Goal: Information Seeking & Learning: Learn about a topic

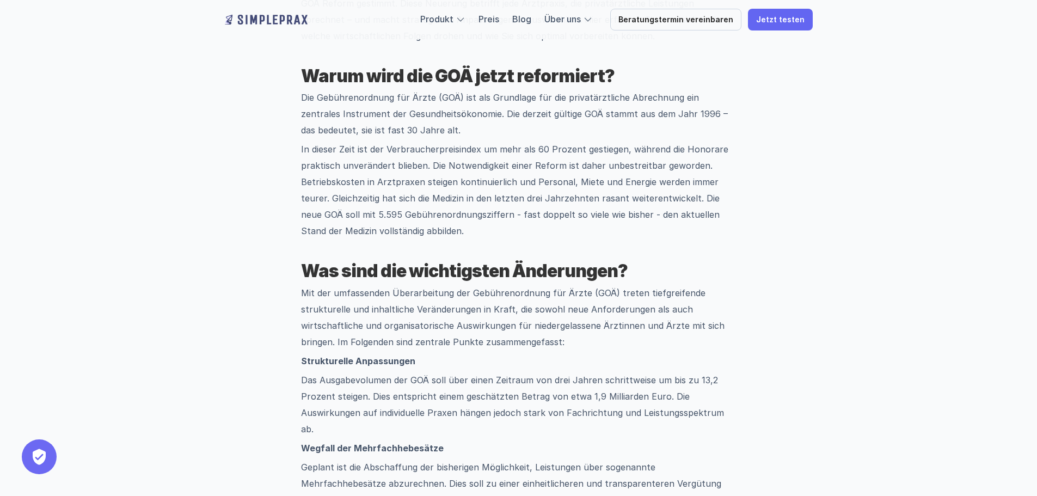
scroll to position [490, 0]
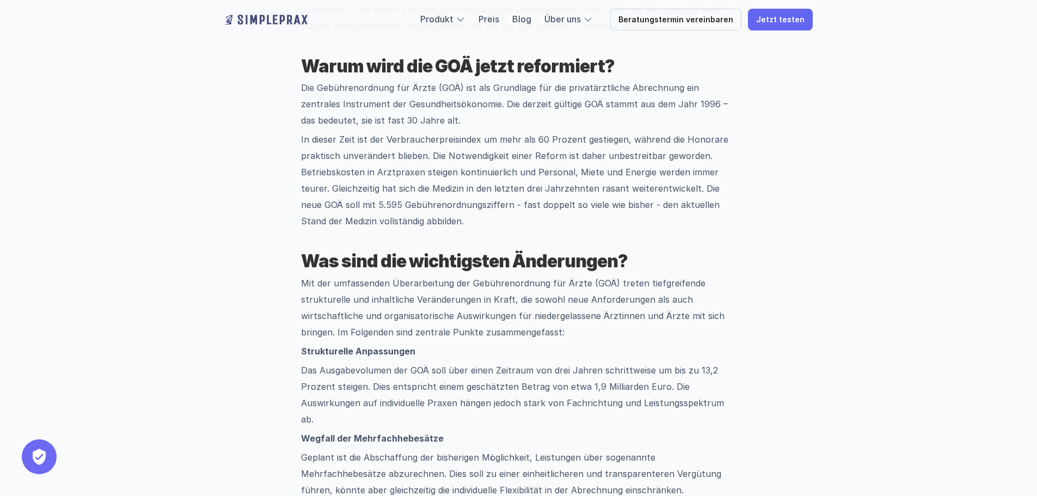
click at [435, 117] on p "Die Gebührenordnung für Ärzte (GOÄ) ist als Grundlage für die privatärztliche A…" at bounding box center [518, 103] width 435 height 49
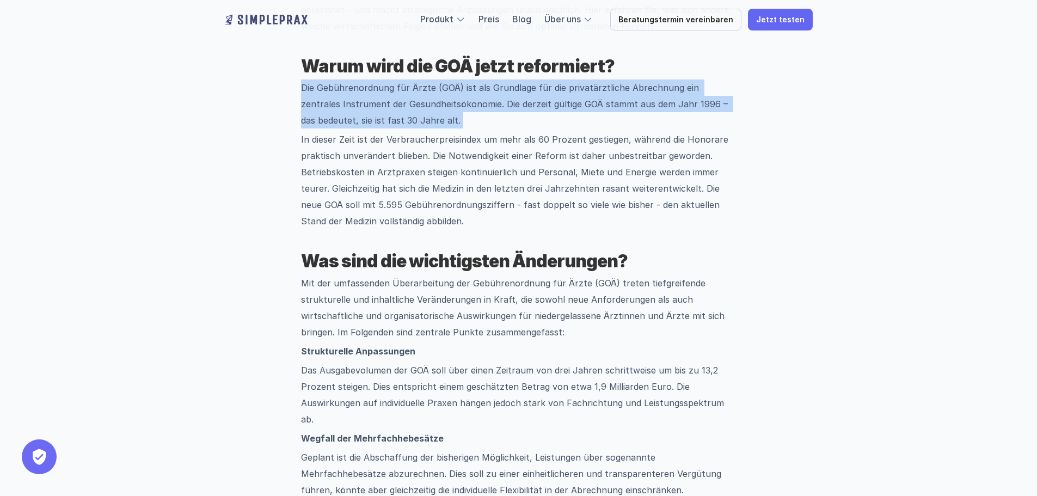
click at [435, 117] on p "Die Gebührenordnung für Ärzte (GOÄ) ist als Grundlage für die privatärztliche A…" at bounding box center [518, 103] width 435 height 49
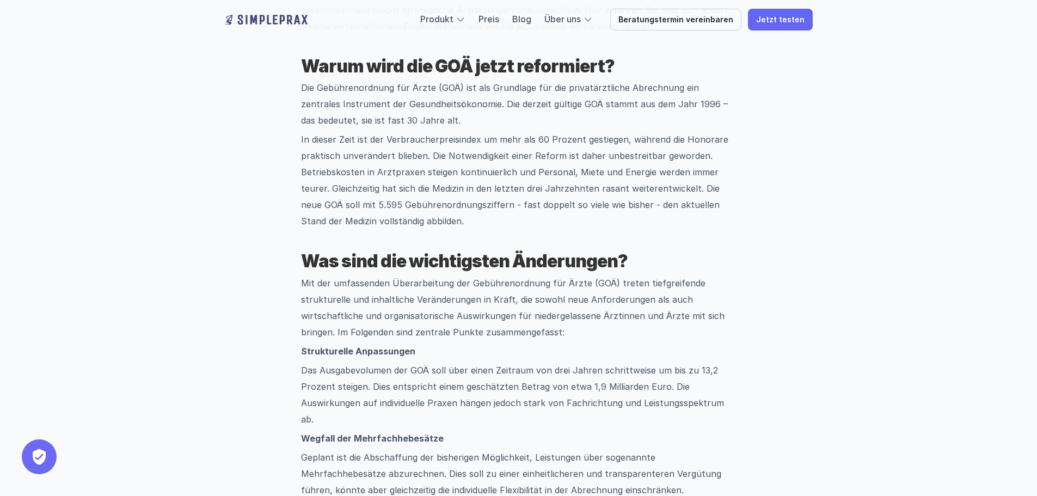
click at [432, 144] on p "In dieser Zeit ist der Verbraucherpreisindex um mehr als 60 Prozent gestiegen, …" at bounding box center [518, 180] width 435 height 98
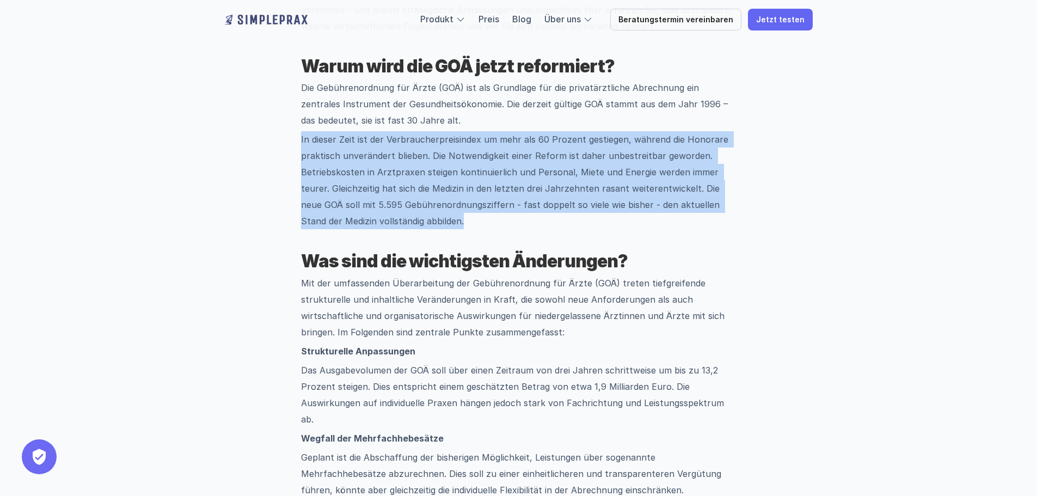
click at [432, 144] on p "In dieser Zeit ist der Verbraucherpreisindex um mehr als 60 Prozent gestiegen, …" at bounding box center [518, 180] width 435 height 98
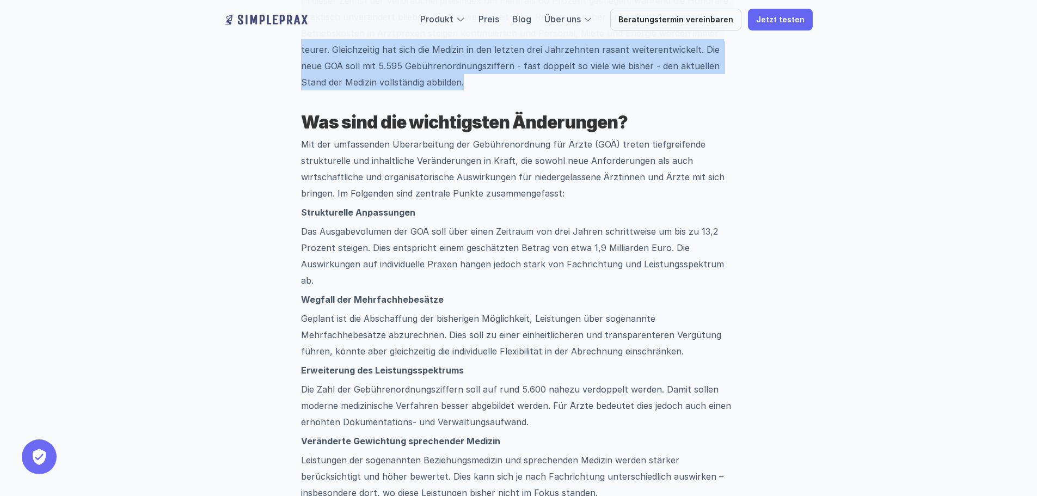
scroll to position [653, 0]
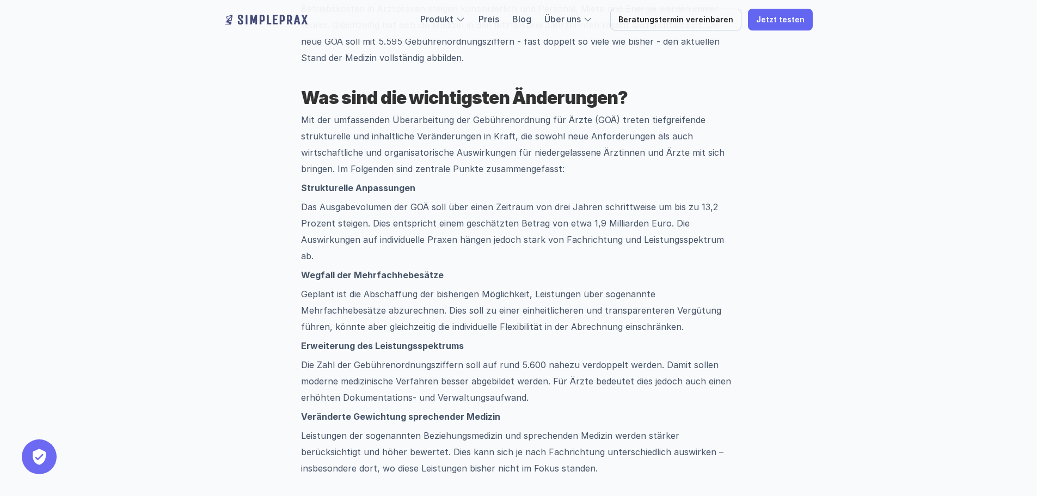
click at [425, 238] on p "Das Ausgabevolumen der GOÄ soll über einen Zeitraum von drei Jahren schrittweis…" at bounding box center [518, 231] width 435 height 65
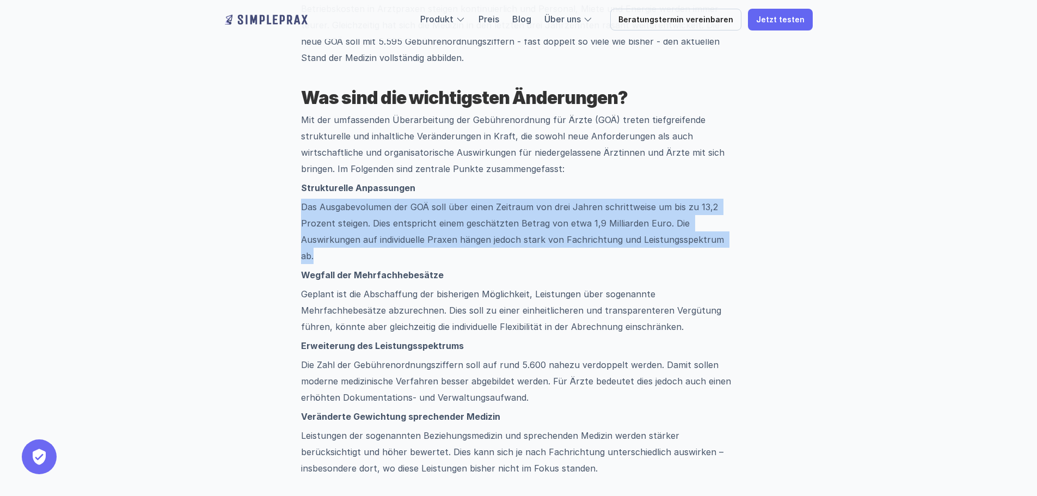
click at [425, 238] on p "Das Ausgabevolumen der GOÄ soll über einen Zeitraum von drei Jahren schrittweis…" at bounding box center [518, 231] width 435 height 65
click at [427, 239] on p "Das Ausgabevolumen der GOÄ soll über einen Zeitraum von drei Jahren schrittweis…" at bounding box center [518, 231] width 435 height 65
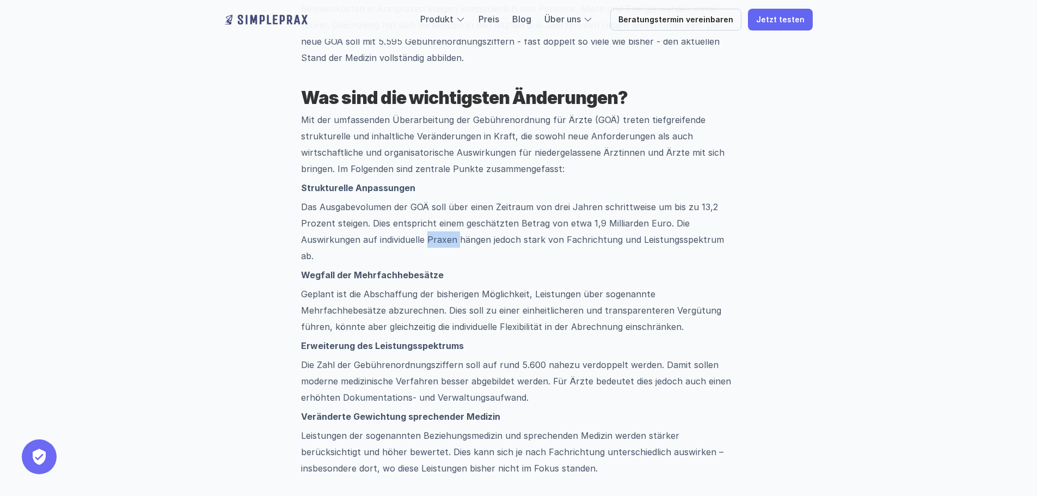
click at [427, 239] on p "Das Ausgabevolumen der GOÄ soll über einen Zeitraum von drei Jahren schrittweis…" at bounding box center [518, 231] width 435 height 65
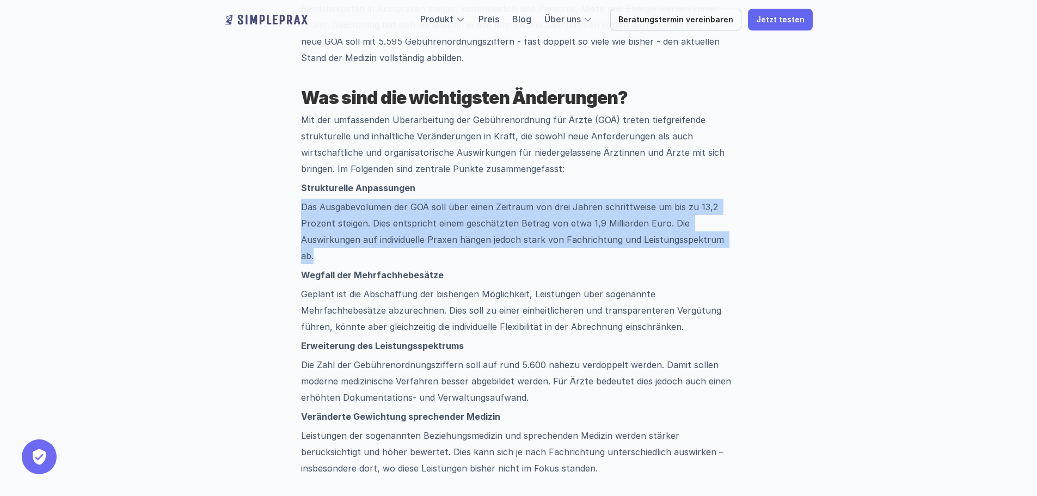
click at [427, 239] on p "Das Ausgabevolumen der GOÄ soll über einen Zeitraum von drei Jahren schrittweis…" at bounding box center [518, 231] width 435 height 65
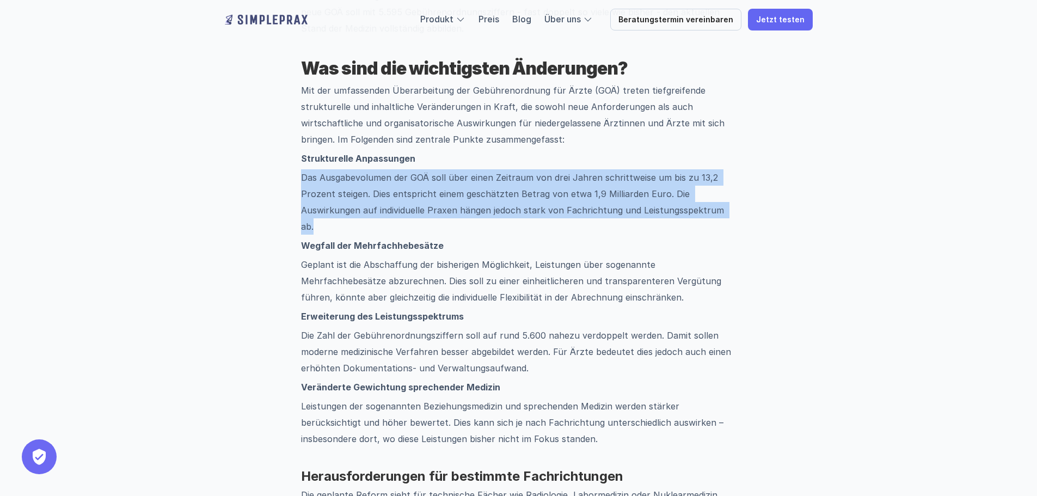
scroll to position [708, 0]
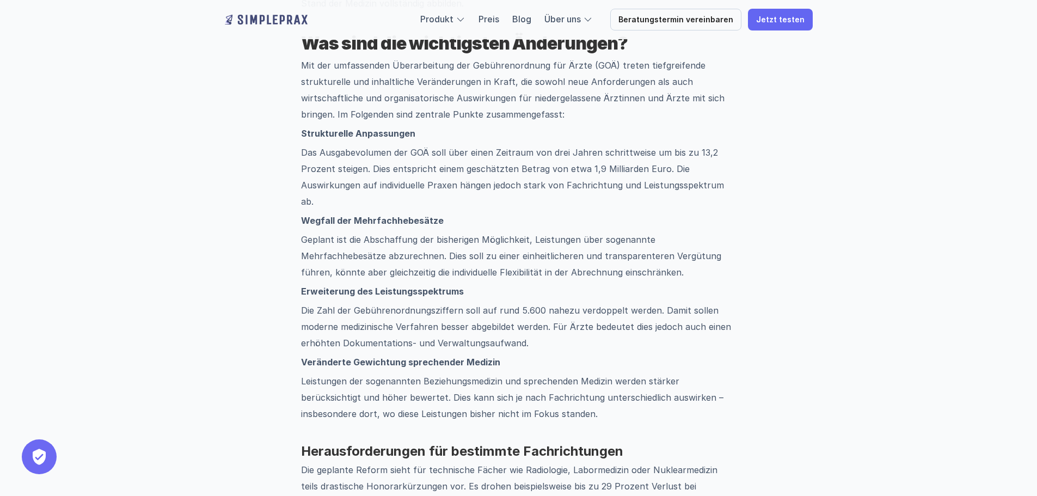
click at [413, 312] on p "Die Zahl der Gebührenordnungsziffern soll auf rund 5.600 nahezu verdoppelt werd…" at bounding box center [518, 326] width 435 height 49
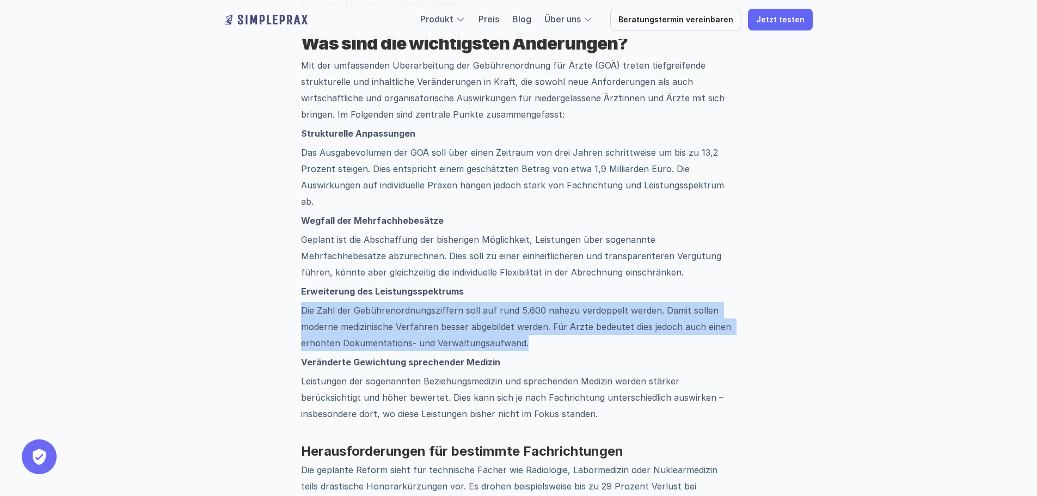
click at [413, 312] on p "Die Zahl der Gebührenordnungsziffern soll auf rund 5.600 nahezu verdoppelt werd…" at bounding box center [518, 326] width 435 height 49
click at [411, 319] on p "Die Zahl der Gebührenordnungsziffern soll auf rund 5.600 nahezu verdoppelt werd…" at bounding box center [518, 326] width 435 height 49
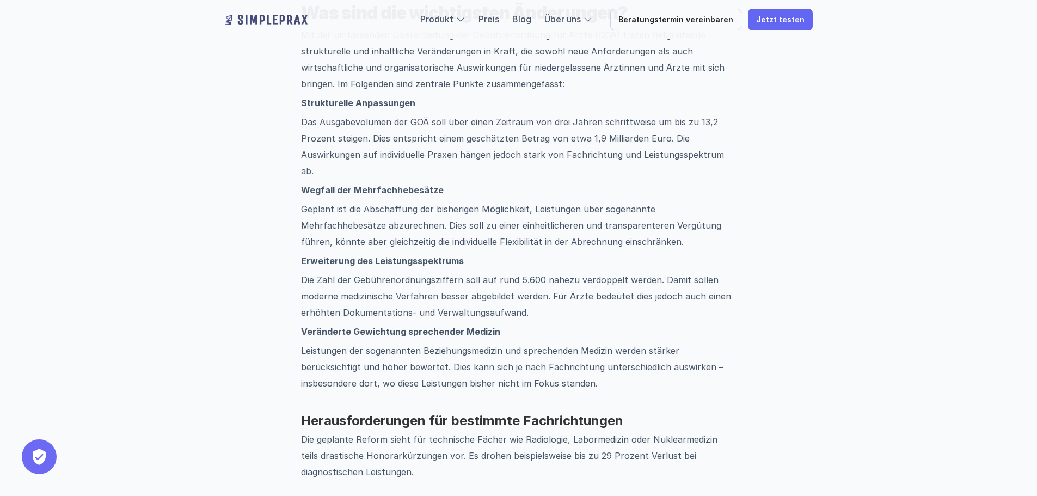
scroll to position [762, 0]
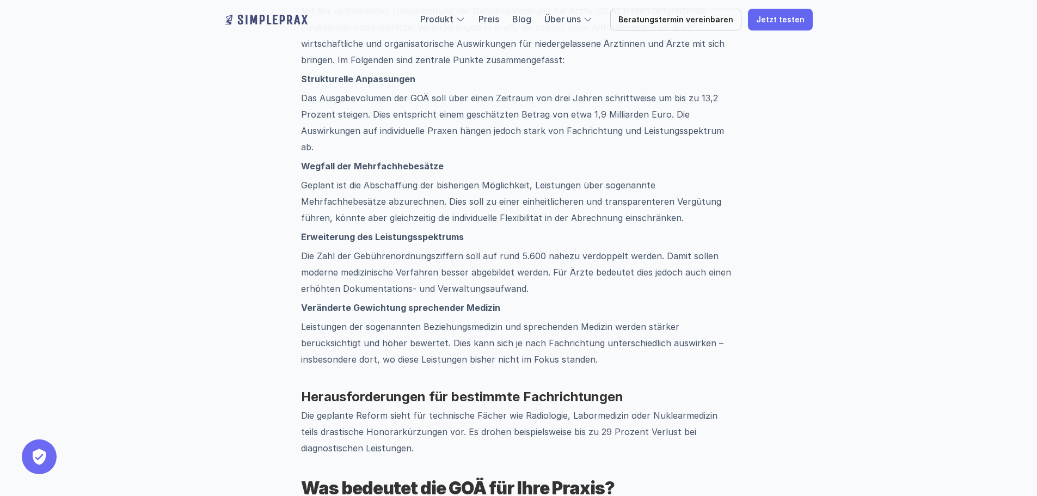
click at [411, 319] on p "Leistungen der sogenannten Beziehungsmedizin und sprechenden Medizin werden stä…" at bounding box center [518, 342] width 435 height 49
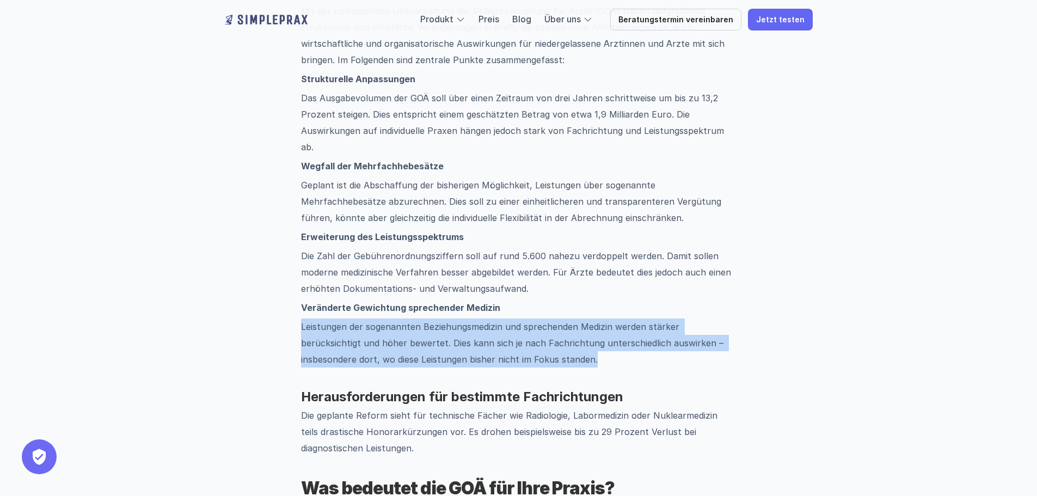
click at [411, 319] on p "Leistungen der sogenannten Beziehungsmedizin und sprechenden Medizin werden stä…" at bounding box center [518, 342] width 435 height 49
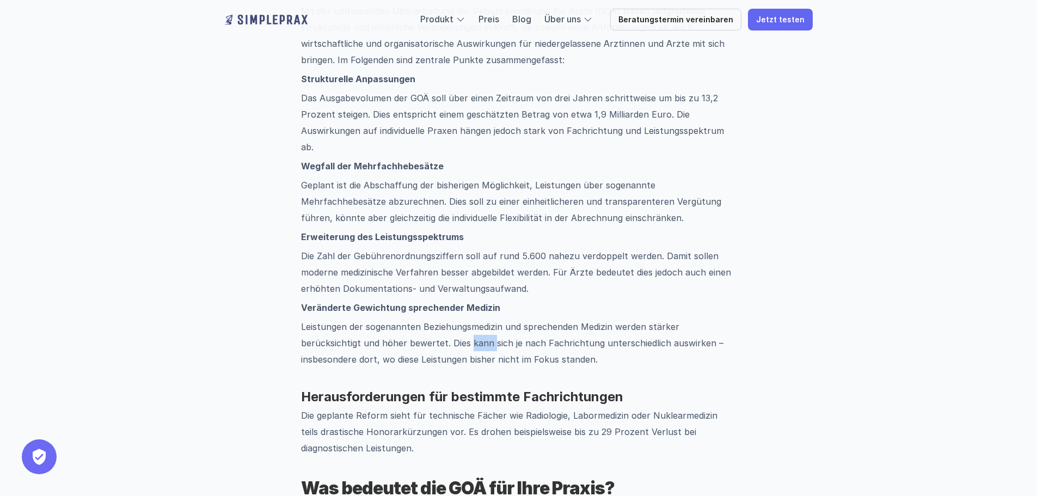
click at [411, 319] on p "Leistungen der sogenannten Beziehungsmedizin und sprechenden Medizin werden stä…" at bounding box center [518, 342] width 435 height 49
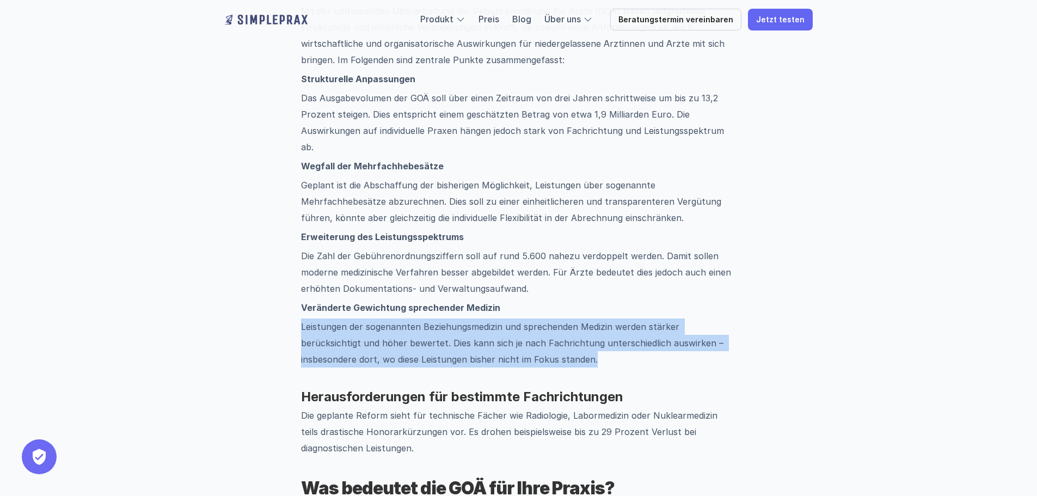
click at [411, 319] on p "Leistungen der sogenannten Beziehungsmedizin und sprechenden Medizin werden stä…" at bounding box center [518, 342] width 435 height 49
click at [407, 328] on p "Leistungen der sogenannten Beziehungsmedizin und sprechenden Medizin werden stä…" at bounding box center [518, 342] width 435 height 49
click at [407, 329] on p "Leistungen der sogenannten Beziehungsmedizin und sprechenden Medizin werden stä…" at bounding box center [518, 342] width 435 height 49
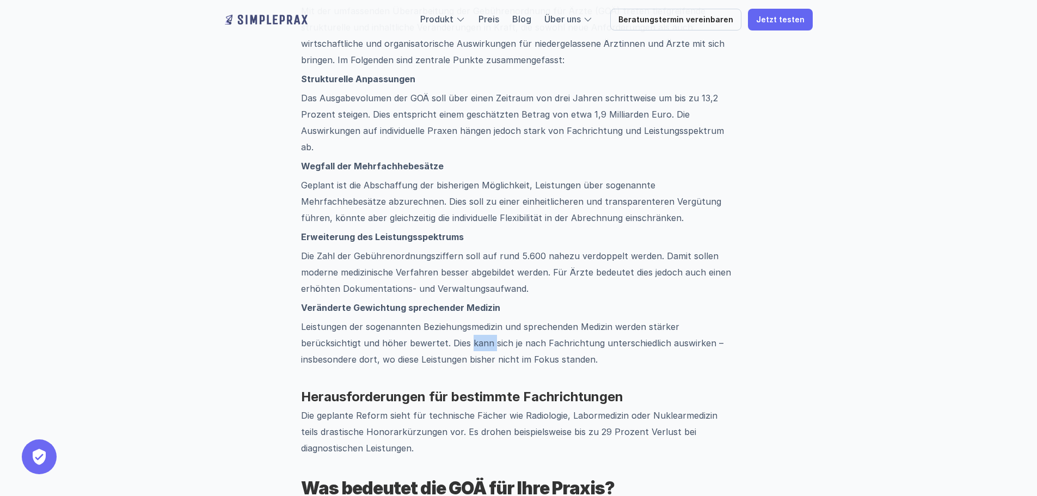
click at [407, 329] on p "Leistungen der sogenannten Beziehungsmedizin und sprechenden Medizin werden stä…" at bounding box center [518, 342] width 435 height 49
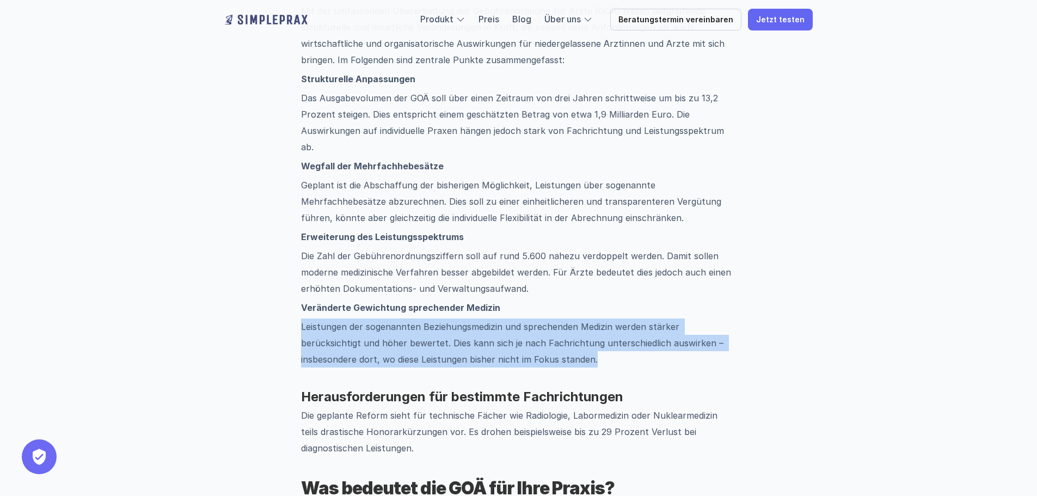
click at [407, 329] on p "Leistungen der sogenannten Beziehungsmedizin und sprechenden Medizin werden stä…" at bounding box center [518, 342] width 435 height 49
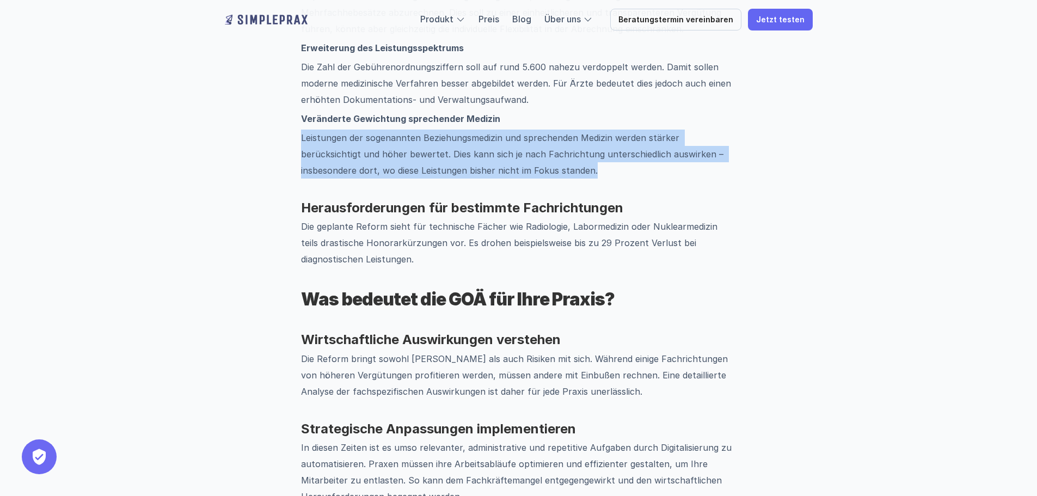
scroll to position [980, 0]
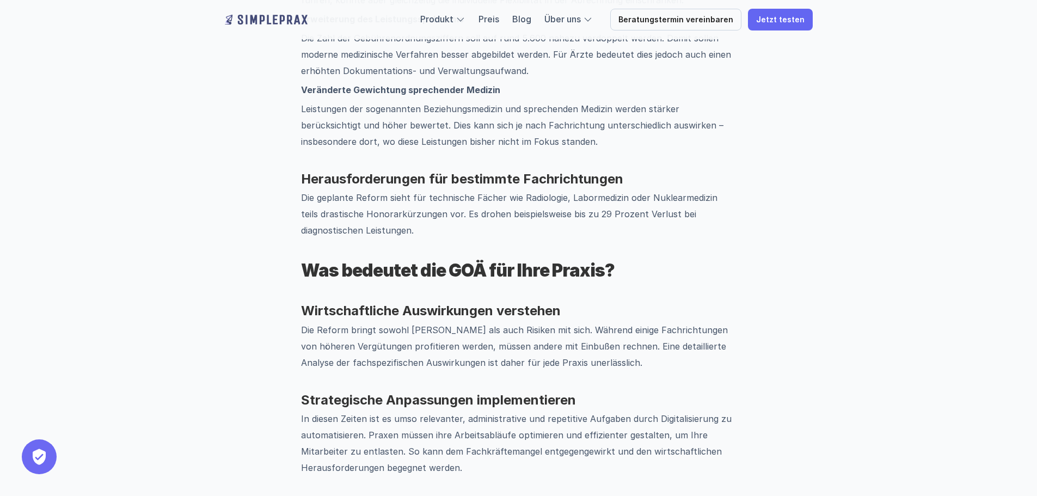
click at [407, 329] on p "Die Reform bringt sowohl [PERSON_NAME] als auch Risiken mit sich. Während einig…" at bounding box center [518, 346] width 435 height 49
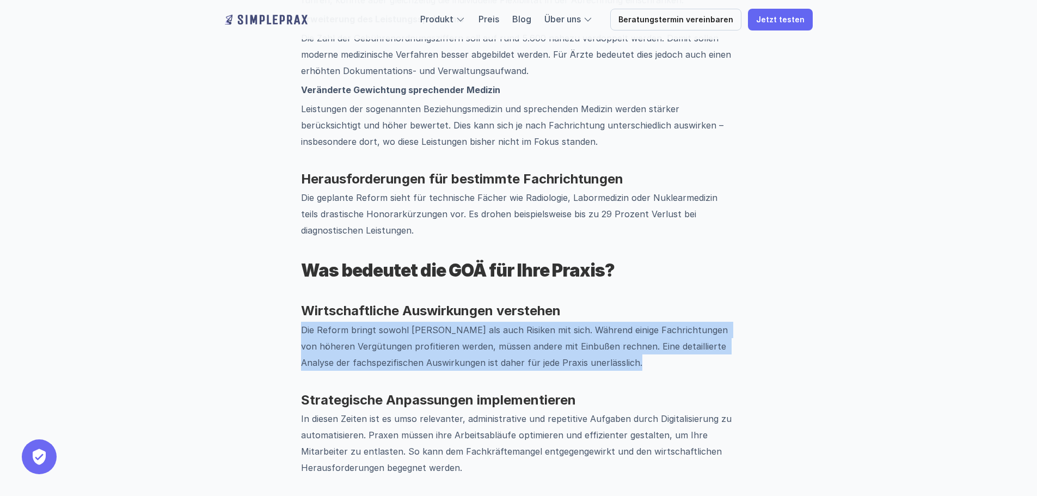
click at [407, 329] on p "Die Reform bringt sowohl [PERSON_NAME] als auch Risiken mit sich. Während einig…" at bounding box center [518, 346] width 435 height 49
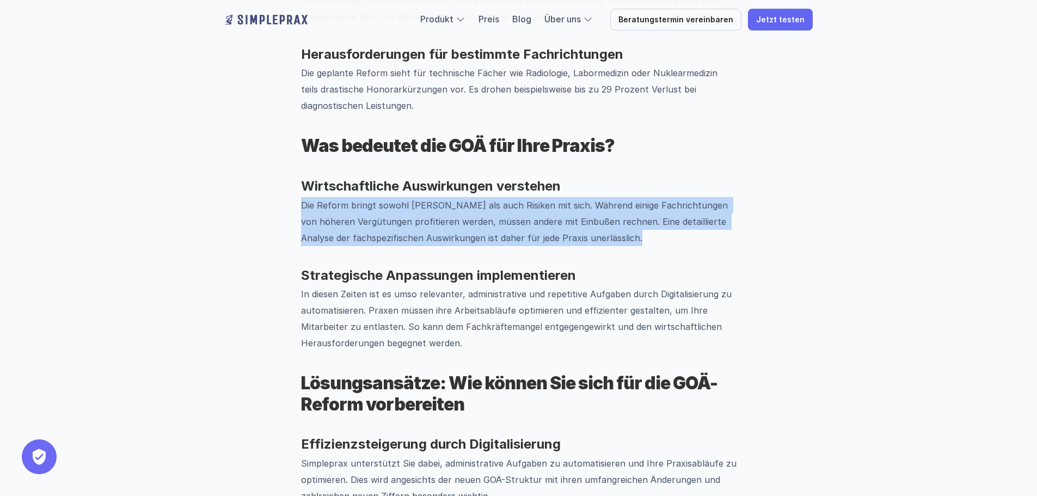
scroll to position [1252, 0]
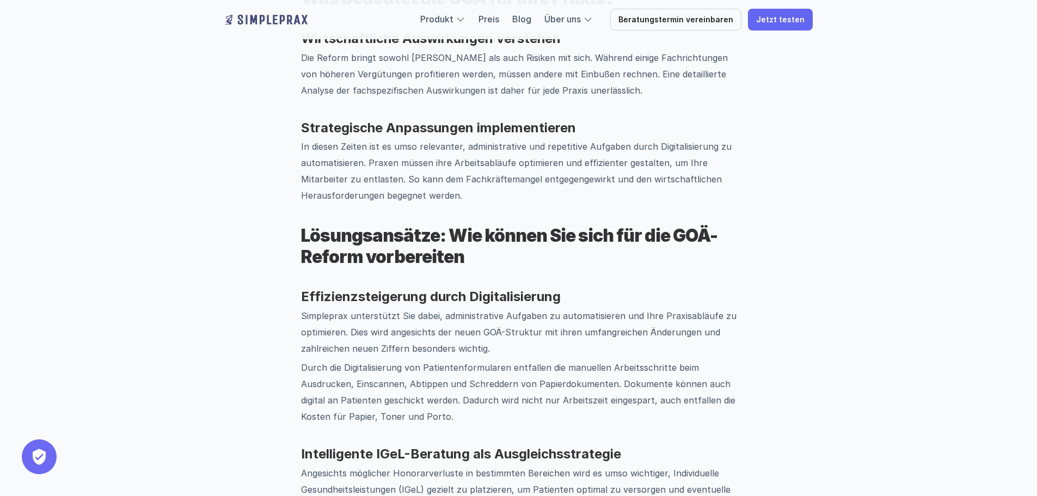
click at [407, 328] on p "Simpleprax unterstützt Sie dabei, administrative Aufgaben zu automatisieren und…" at bounding box center [518, 332] width 435 height 49
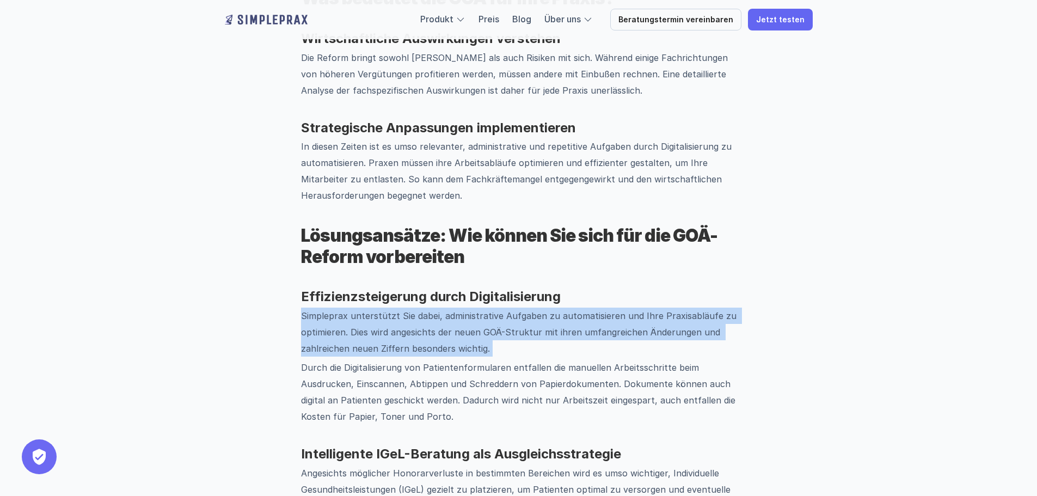
click at [407, 328] on p "Simpleprax unterstützt Sie dabei, administrative Aufgaben zu automatisieren und…" at bounding box center [518, 332] width 435 height 49
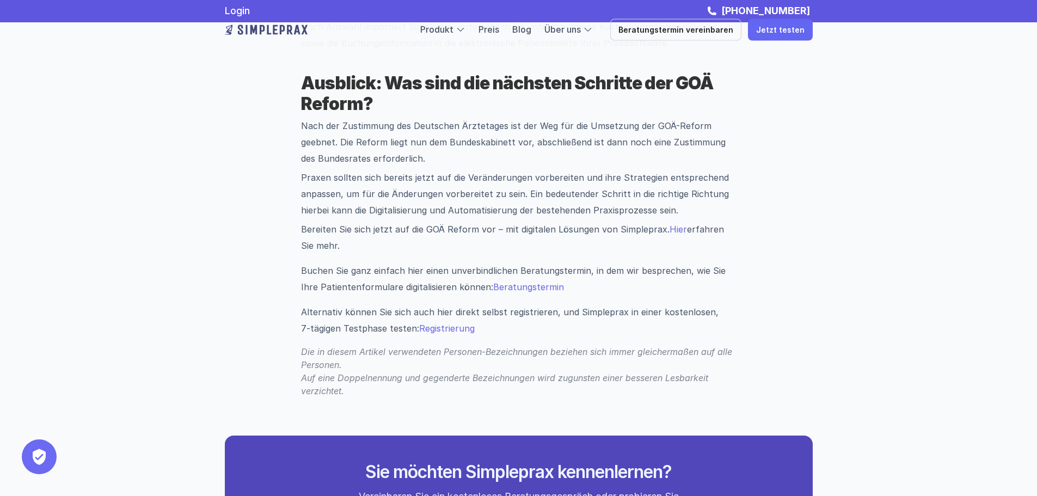
scroll to position [1796, 0]
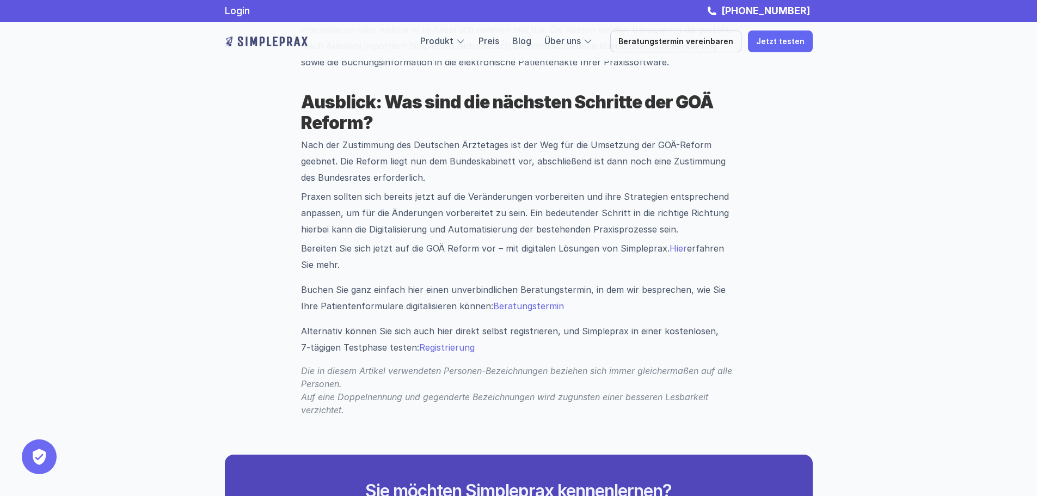
click at [428, 240] on p "Bereiten Sie sich jetzt auf die GOÄ Reform vor – mit digitalen Lösungen von Sim…" at bounding box center [518, 256] width 435 height 33
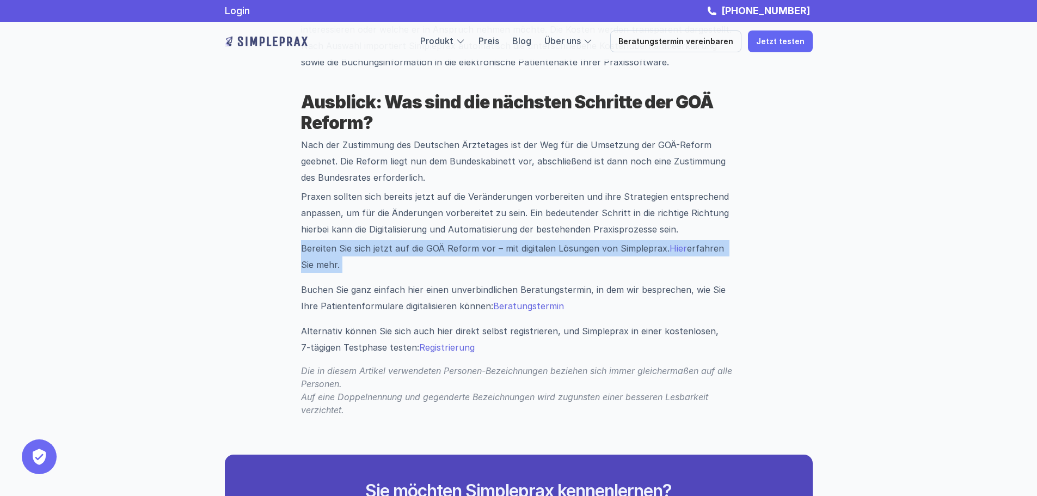
click at [428, 240] on p "Bereiten Sie sich jetzt auf die GOÄ Reform vor – mit digitalen Lösungen von Sim…" at bounding box center [518, 256] width 435 height 33
